Goal: Information Seeking & Learning: Learn about a topic

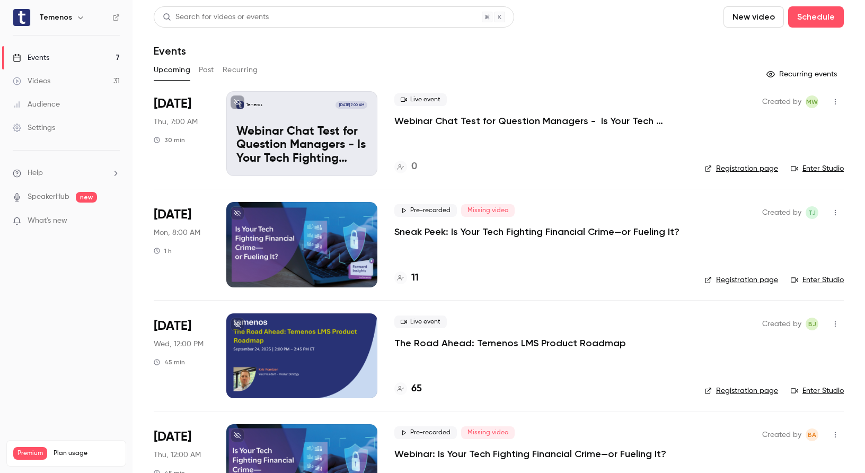
click at [460, 121] on p "Webinar Chat Test for Question Managers - Is Your Tech Fighting Financial Crime…" at bounding box center [540, 120] width 293 height 13
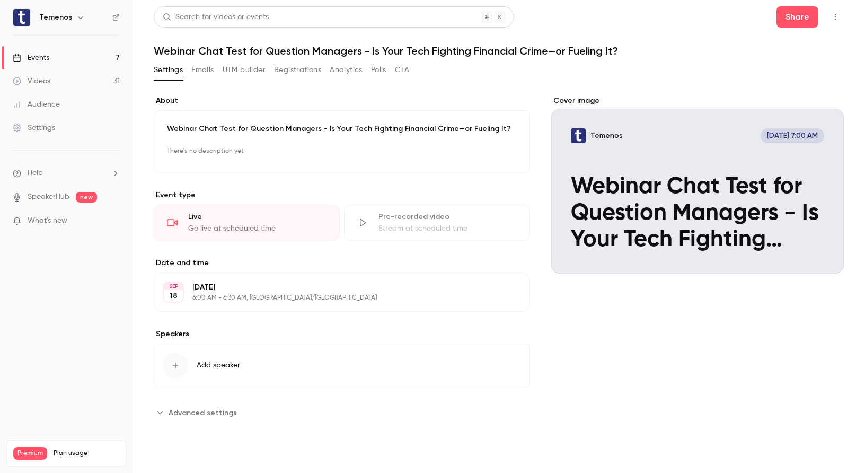
click at [338, 66] on button "Analytics" at bounding box center [346, 69] width 33 height 17
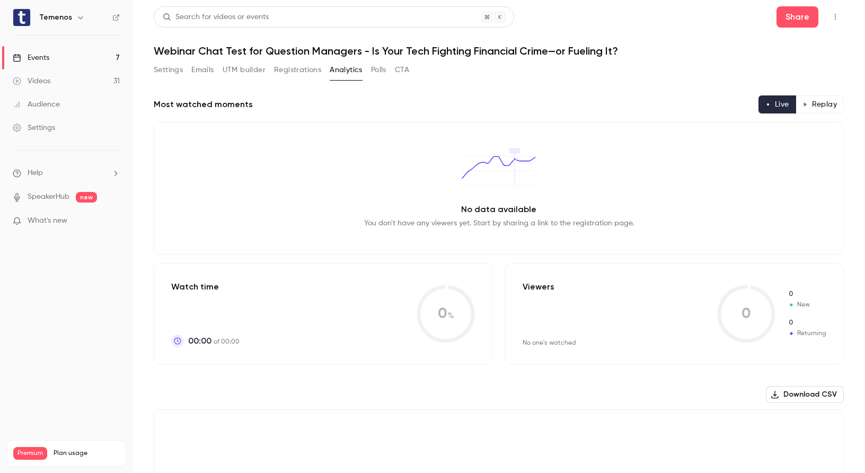
click at [831, 107] on button "Replay" at bounding box center [820, 104] width 48 height 18
click at [169, 67] on button "Settings" at bounding box center [168, 69] width 29 height 17
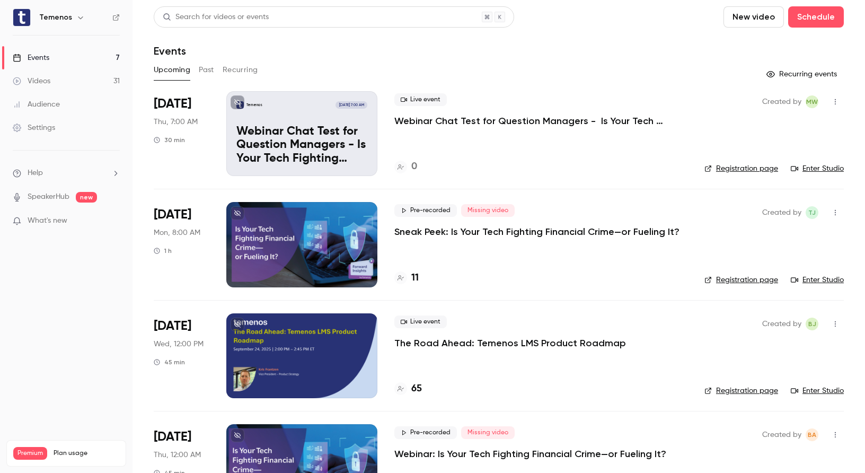
click at [206, 66] on button "Past" at bounding box center [206, 69] width 15 height 17
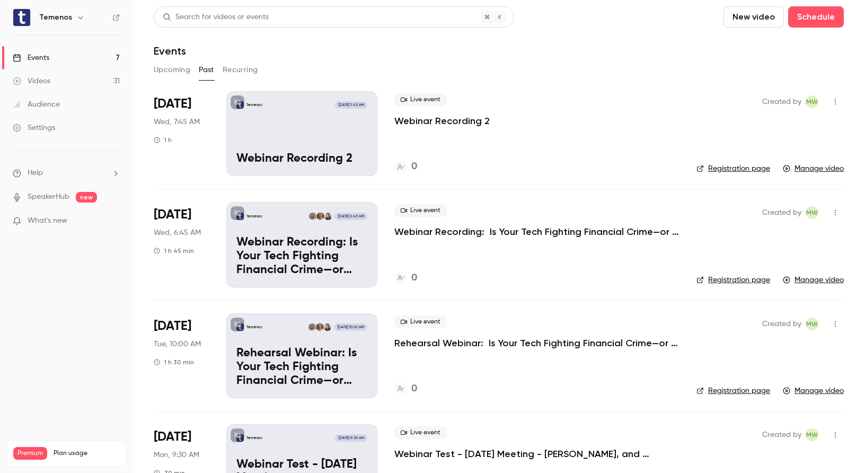
click at [436, 124] on p "Webinar Recording 2" at bounding box center [441, 120] width 95 height 13
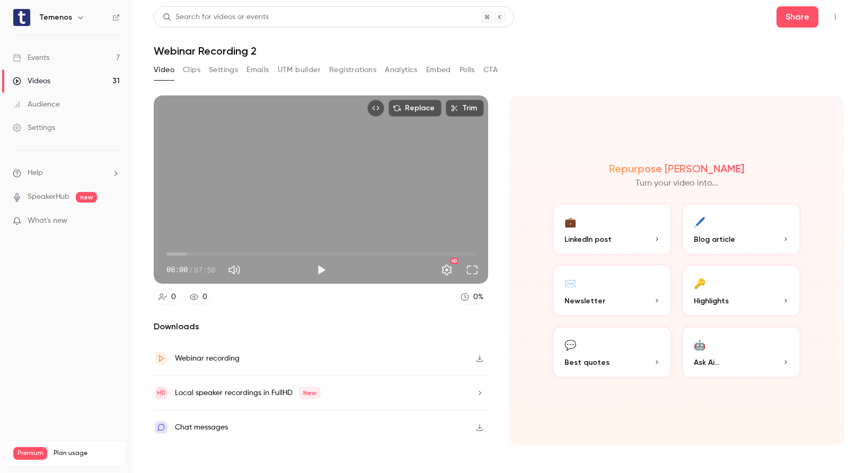
click at [840, 17] on button "Top Bar Actions" at bounding box center [835, 16] width 17 height 17
click at [840, 17] on div at bounding box center [432, 236] width 865 height 473
click at [639, 31] on header "Search for videos or events Share Webinar Recording 2" at bounding box center [499, 31] width 690 height 51
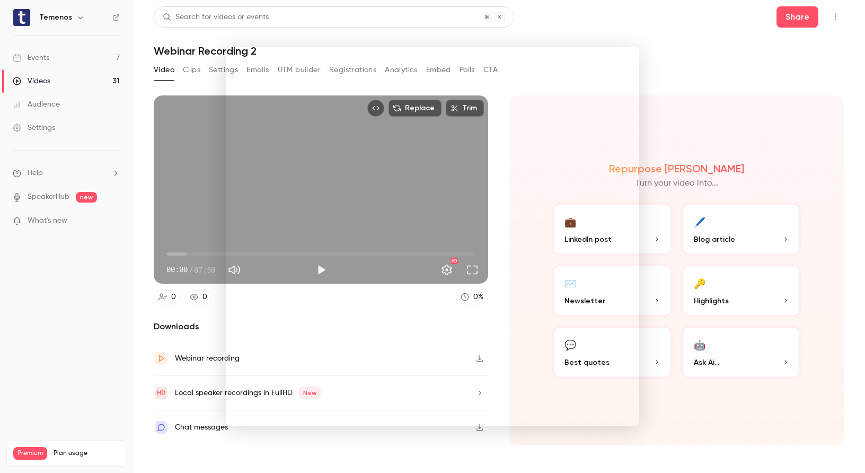
click at [95, 375] on div at bounding box center [432, 236] width 865 height 473
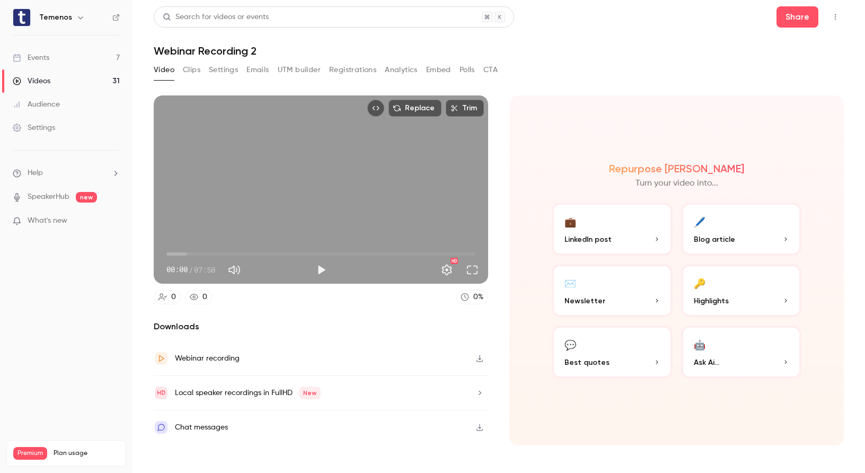
click at [85, 200] on span "new" at bounding box center [86, 197] width 21 height 11
click at [55, 198] on link "SpeakerHub" at bounding box center [49, 196] width 42 height 11
click at [787, 239] on icon "button" at bounding box center [786, 239] width 2 height 4
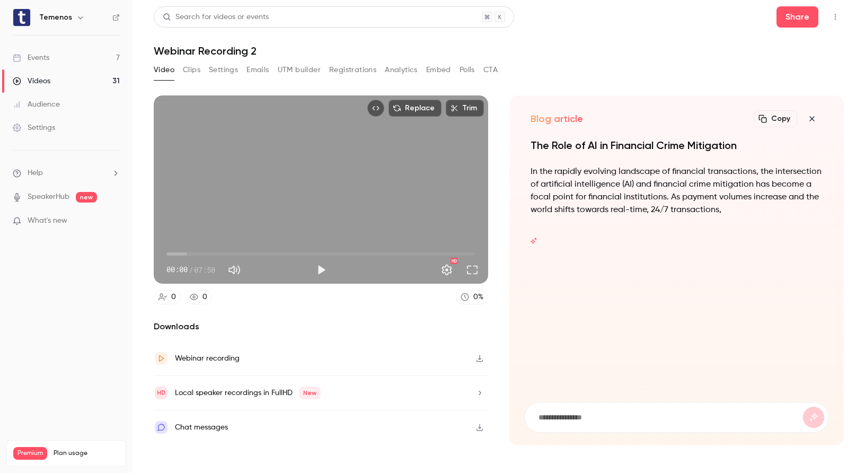
click at [814, 119] on icon "button" at bounding box center [812, 118] width 13 height 8
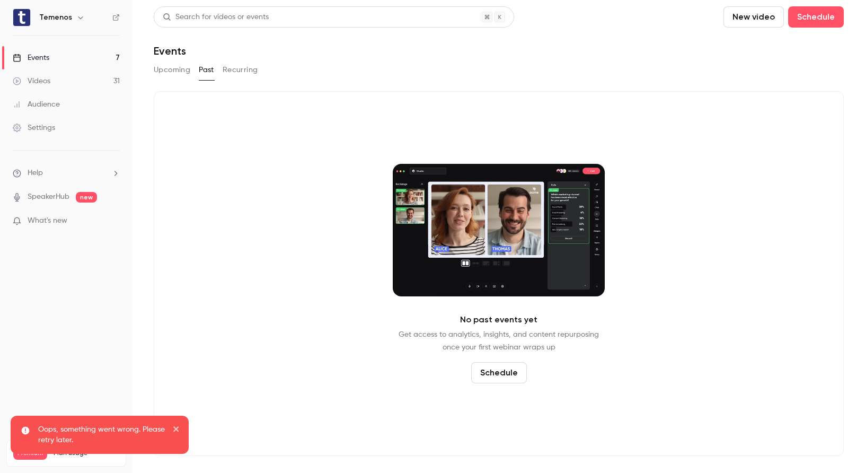
click at [204, 69] on button "Past" at bounding box center [206, 69] width 15 height 17
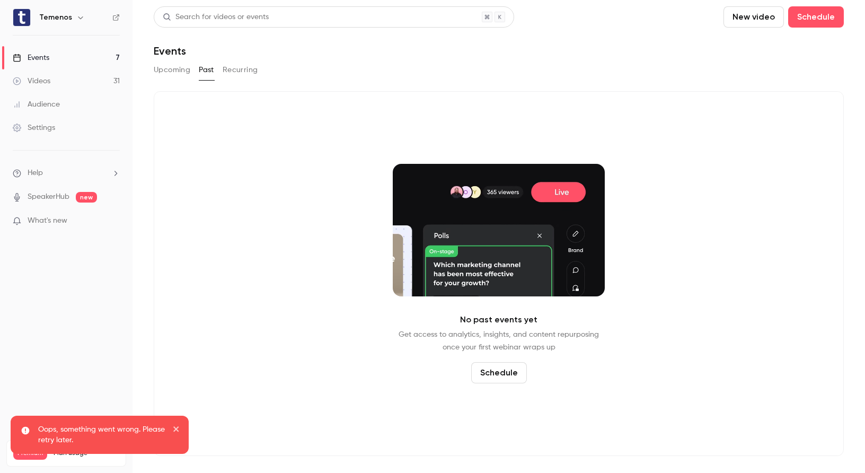
click at [180, 69] on button "Upcoming" at bounding box center [172, 69] width 37 height 17
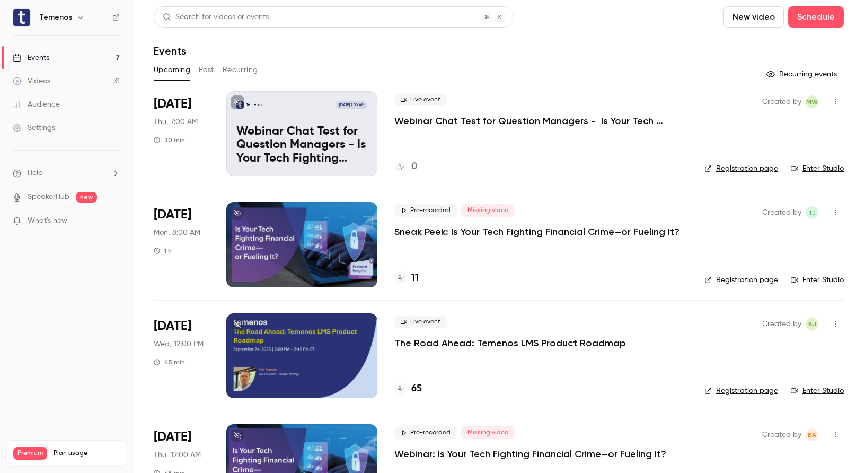
click at [76, 16] on icon "button" at bounding box center [80, 17] width 8 height 8
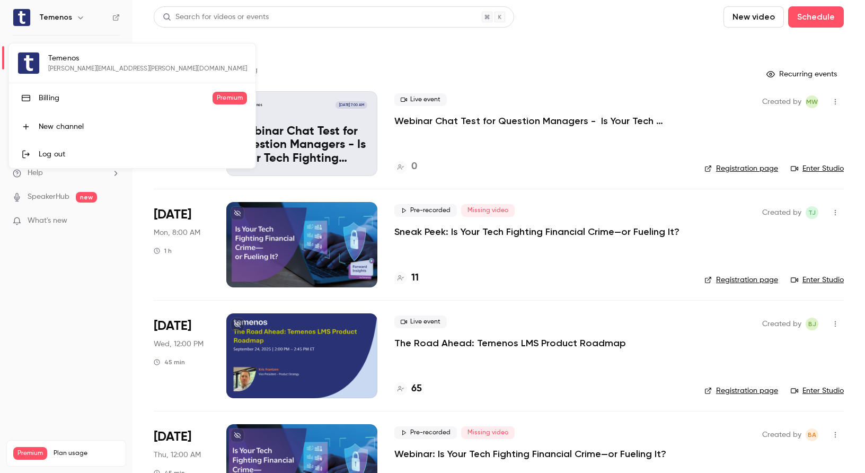
click at [101, 27] on div at bounding box center [432, 236] width 865 height 473
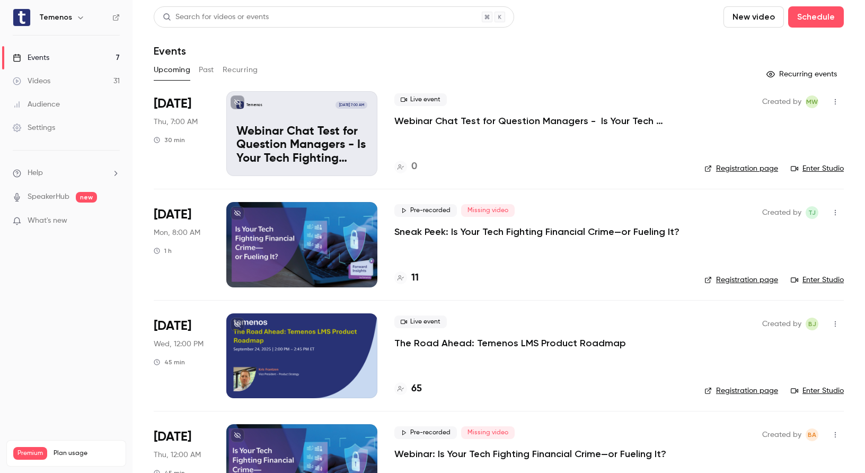
click at [207, 73] on button "Past" at bounding box center [206, 69] width 15 height 17
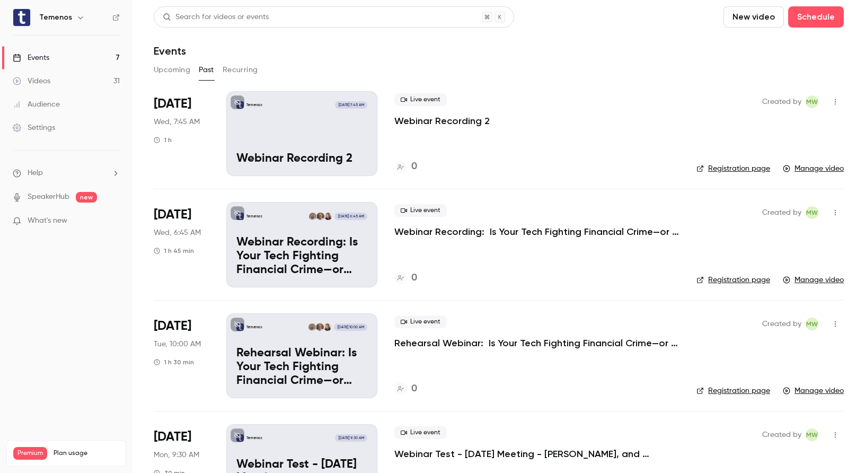
click at [496, 234] on p "Webinar Recording: Is Your Tech Fighting Financial Crime—or Fueling It?" at bounding box center [536, 231] width 285 height 13
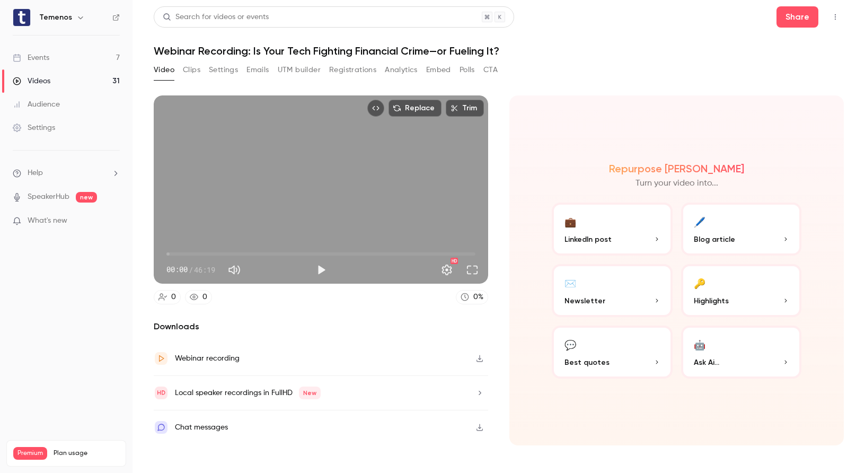
click at [837, 10] on button "Top Bar Actions" at bounding box center [835, 16] width 17 height 17
click at [691, 20] on div at bounding box center [432, 236] width 865 height 473
click at [23, 18] on img at bounding box center [21, 17] width 17 height 17
click at [41, 17] on h6 "Temenos" at bounding box center [55, 17] width 33 height 11
click at [59, 18] on h6 "Temenos" at bounding box center [55, 17] width 33 height 11
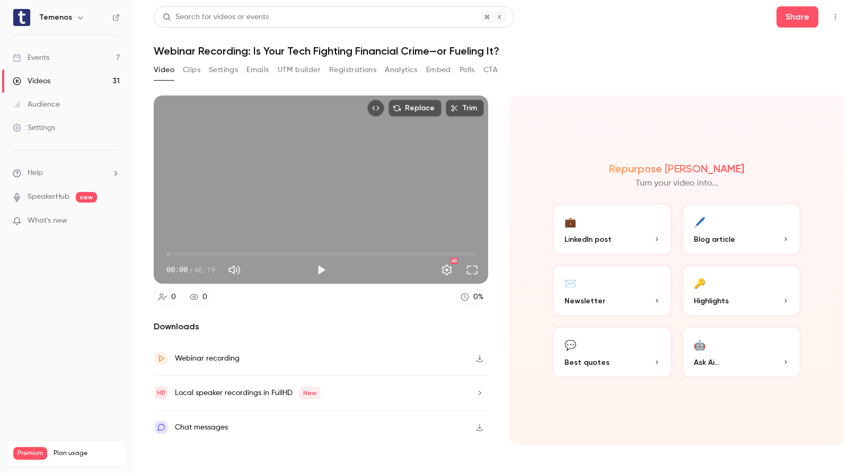
click at [79, 93] on link "Audience" at bounding box center [66, 104] width 133 height 23
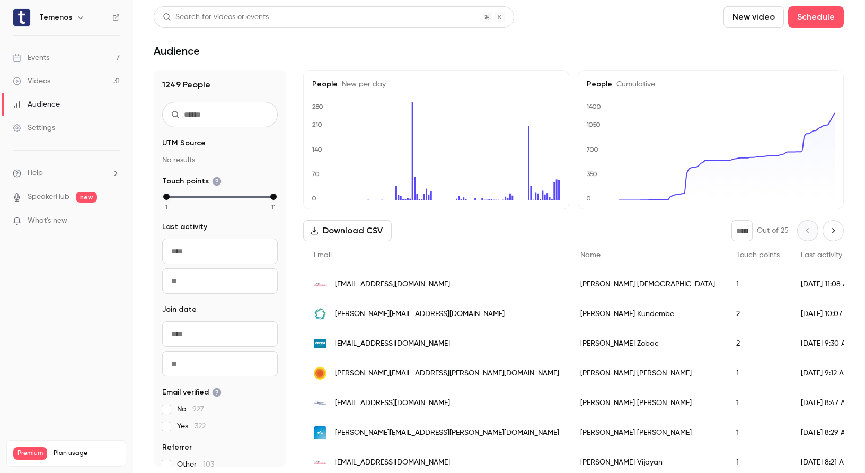
click at [42, 64] on link "Events 7" at bounding box center [66, 57] width 133 height 23
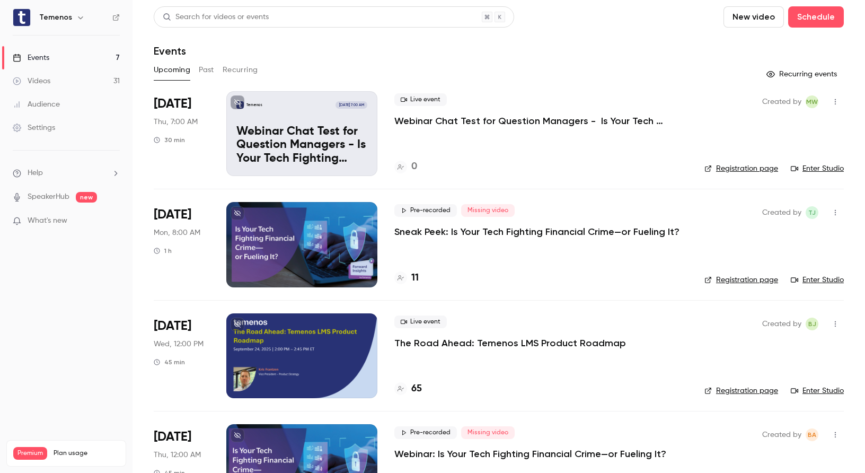
click at [45, 134] on link "Settings" at bounding box center [66, 127] width 133 height 23
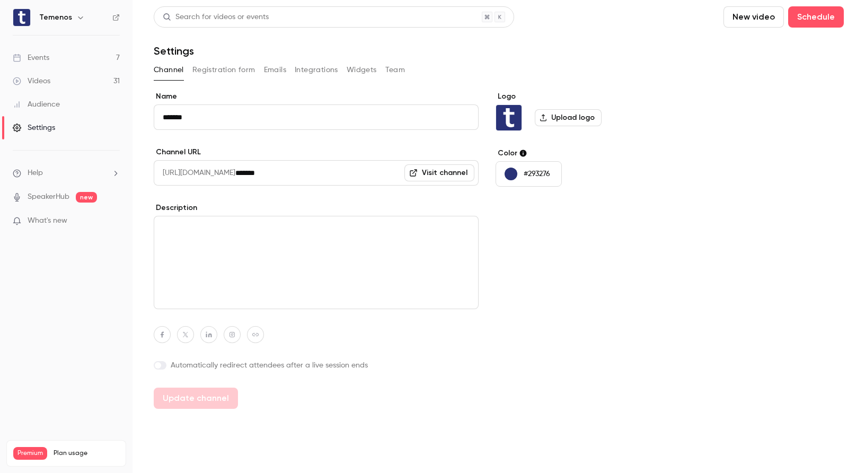
click at [40, 63] on div "Events" at bounding box center [31, 57] width 37 height 11
